Goal: Information Seeking & Learning: Learn about a topic

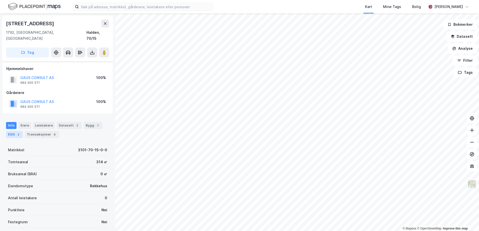
scroll to position [41, 0]
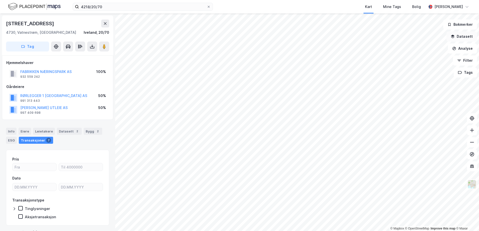
click at [459, 38] on button "Datasett" at bounding box center [461, 37] width 31 height 10
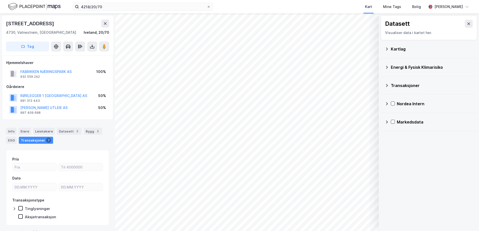
click at [401, 49] on div "Kartlag" at bounding box center [432, 49] width 82 height 6
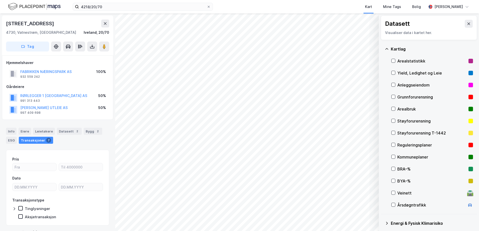
click at [409, 97] on div "Grunnforurensning" at bounding box center [431, 97] width 69 height 6
click at [387, 47] on icon at bounding box center [387, 49] width 4 height 4
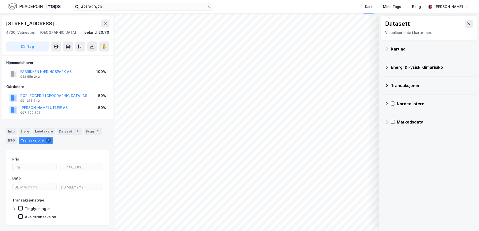
click at [397, 67] on div "Energi & Fysisk Klimarisiko" at bounding box center [432, 67] width 82 height 6
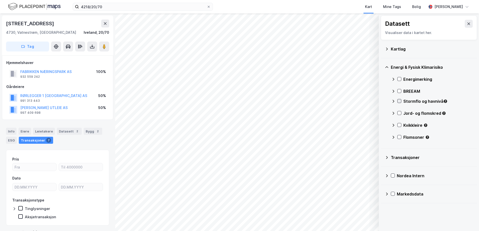
click at [399, 100] on icon at bounding box center [400, 101] width 4 height 4
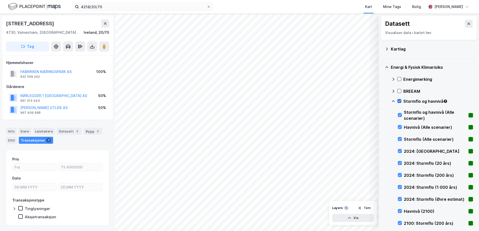
click at [399, 100] on icon at bounding box center [400, 101] width 4 height 4
click at [392, 100] on icon at bounding box center [393, 101] width 4 height 4
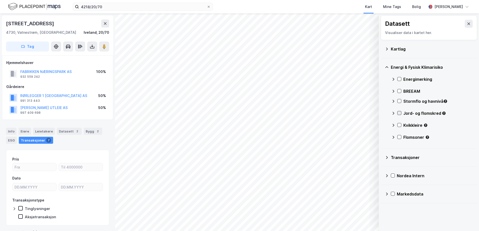
click at [400, 112] on icon at bounding box center [400, 113] width 4 height 4
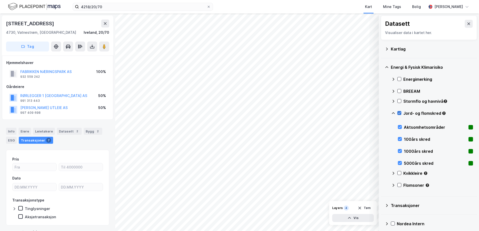
click at [400, 113] on icon at bounding box center [400, 113] width 4 height 4
click at [391, 113] on icon at bounding box center [393, 113] width 4 height 4
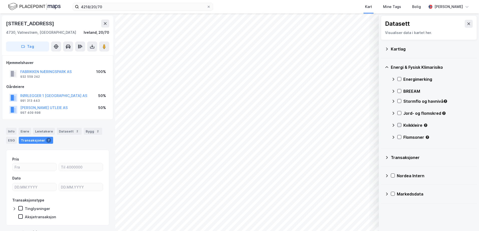
click at [398, 125] on icon at bounding box center [400, 126] width 4 height 4
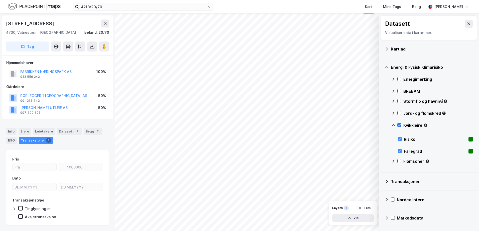
click at [398, 125] on icon at bounding box center [400, 126] width 4 height 4
click at [394, 125] on icon at bounding box center [393, 126] width 4 height 4
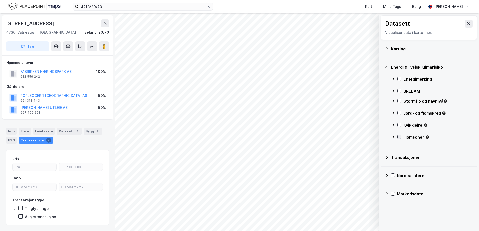
click at [400, 137] on icon at bounding box center [400, 138] width 4 height 4
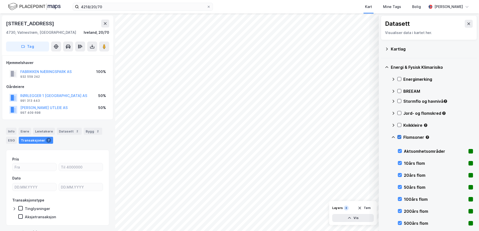
click at [400, 137] on icon at bounding box center [400, 138] width 4 height 4
click at [398, 137] on icon at bounding box center [400, 138] width 4 height 4
click at [394, 137] on icon at bounding box center [393, 138] width 3 height 2
